Goal: Book appointment/travel/reservation

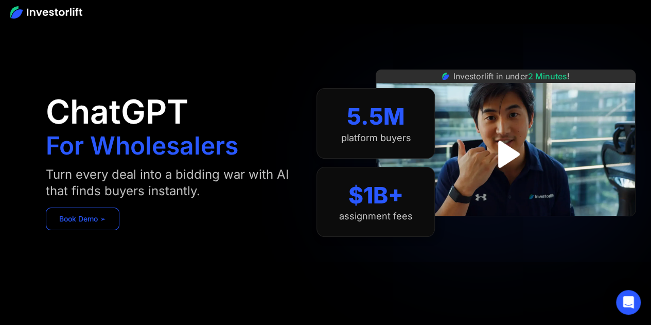
click at [84, 216] on link "Book Demo ➢" at bounding box center [83, 218] width 74 height 23
click at [91, 216] on link "Book Demo ➢" at bounding box center [83, 218] width 74 height 23
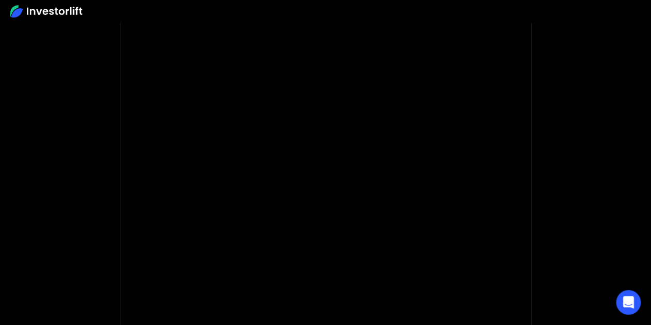
scroll to position [103, 0]
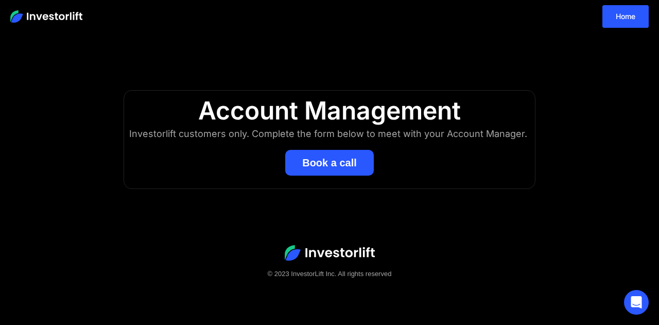
click at [315, 154] on button "Book a call" at bounding box center [329, 163] width 89 height 26
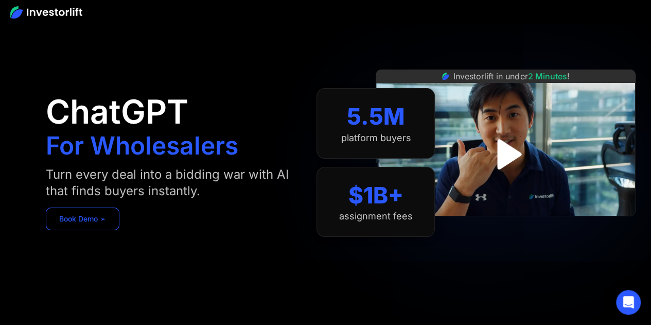
click at [70, 223] on link "Book Demo ➢" at bounding box center [83, 218] width 74 height 23
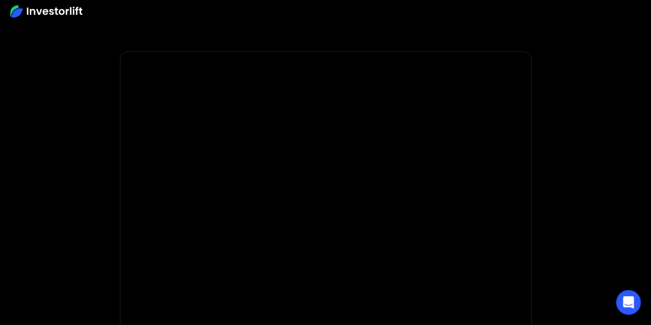
scroll to position [103, 0]
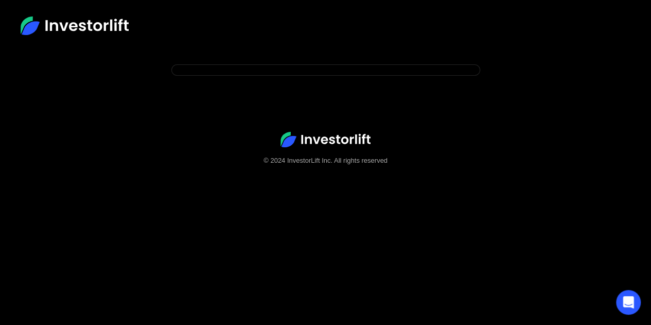
scroll to position [51, 0]
